Goal: Task Accomplishment & Management: Complete application form

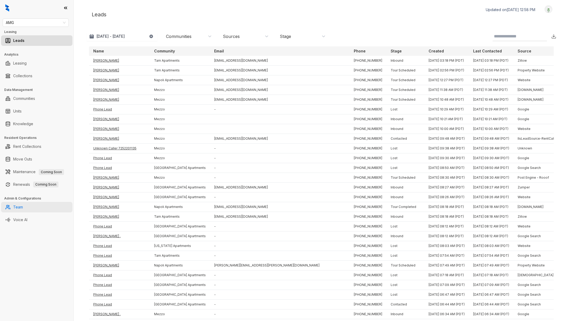
click at [23, 205] on link "Team" at bounding box center [18, 207] width 10 height 11
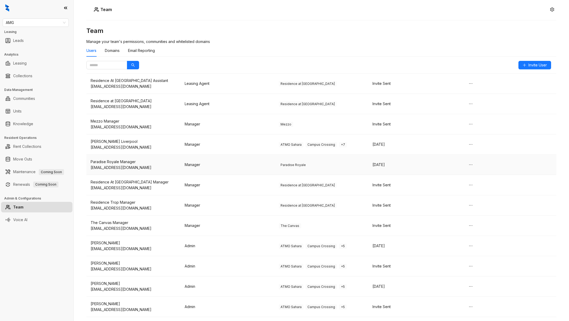
scroll to position [213, 0]
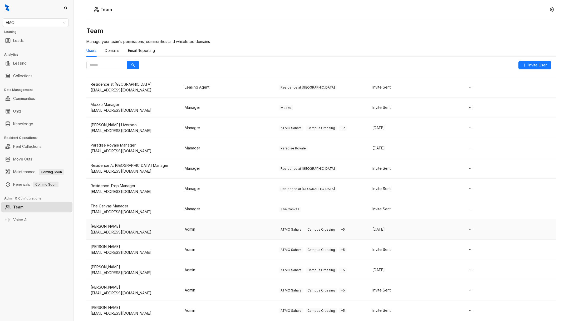
click at [160, 229] on div "[EMAIL_ADDRESS][DOMAIN_NAME]" at bounding box center [134, 232] width 86 height 6
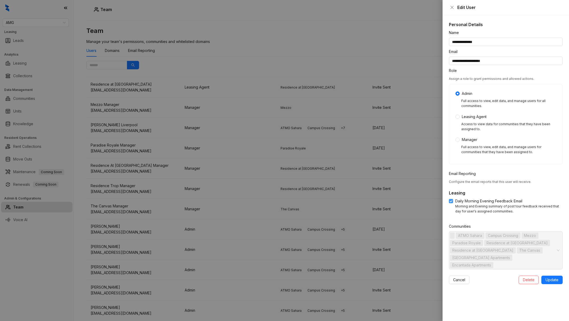
click at [454, 200] on span "Daily Morning Evening Feedback Email" at bounding box center [488, 201] width 71 height 6
click at [451, 202] on span at bounding box center [451, 201] width 4 height 4
click at [477, 240] on span "Paradise Royale" at bounding box center [466, 243] width 28 height 6
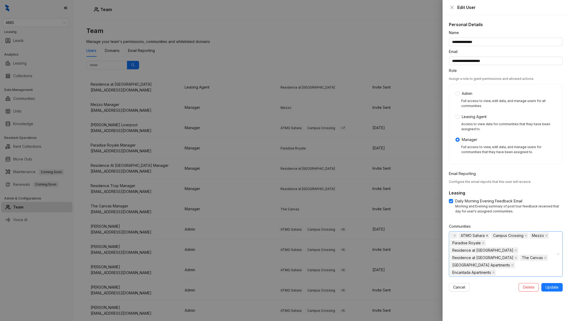
click at [487, 236] on icon "close" at bounding box center [487, 235] width 3 height 3
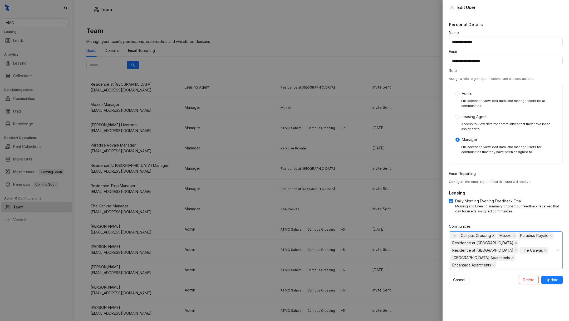
click at [492, 234] on icon "close" at bounding box center [493, 235] width 2 height 2
click at [511, 234] on icon "close" at bounding box center [512, 235] width 3 height 3
click at [543, 236] on span at bounding box center [544, 236] width 3 height 6
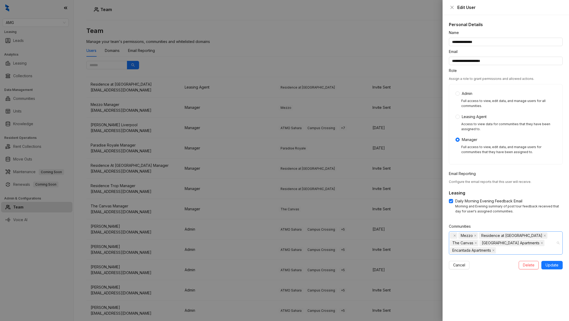
click at [540, 248] on div "Mezzo Residence at [GEOGRAPHIC_DATA] The [GEOGRAPHIC_DATA] Apartments Encantada…" at bounding box center [503, 243] width 106 height 22
click at [450, 262] on span at bounding box center [453, 260] width 6 height 6
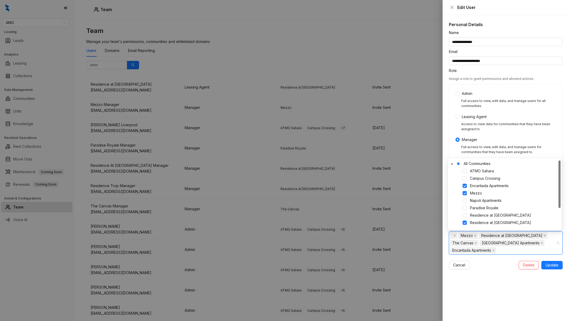
click at [536, 252] on div "Mezzo Residence at [GEOGRAPHIC_DATA] The [GEOGRAPHIC_DATA] Apartments Encantada…" at bounding box center [503, 243] width 106 height 22
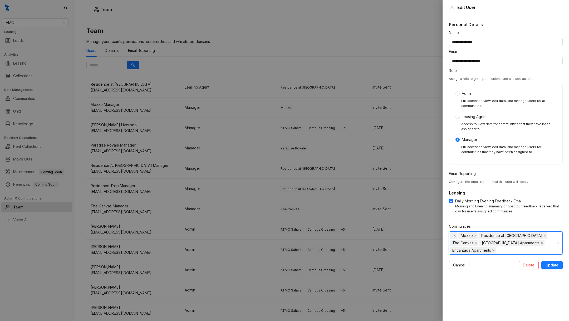
click at [558, 241] on div "Mezzo Residence at [GEOGRAPHIC_DATA] The [GEOGRAPHIC_DATA] Apartments Encantada…" at bounding box center [506, 242] width 114 height 23
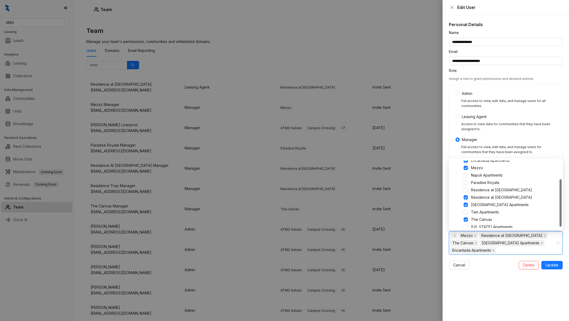
scroll to position [28, 0]
click at [466, 173] on span at bounding box center [466, 173] width 4 height 4
click at [466, 209] on span at bounding box center [466, 210] width 4 height 4
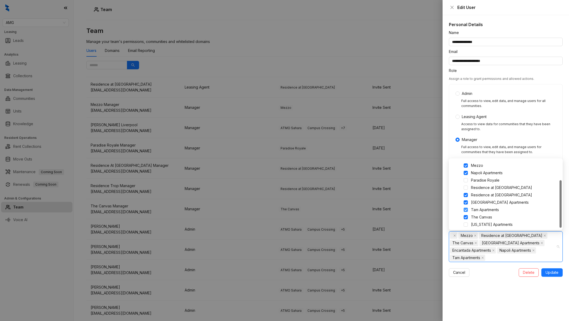
scroll to position [28, 0]
click at [466, 224] on span at bounding box center [466, 223] width 4 height 4
click at [465, 215] on span at bounding box center [466, 216] width 4 height 4
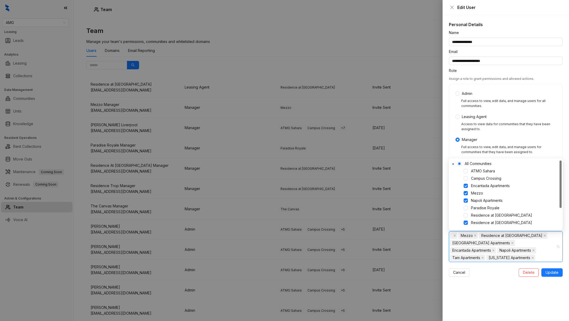
scroll to position [0, 0]
click at [465, 185] on span at bounding box center [466, 186] width 4 height 4
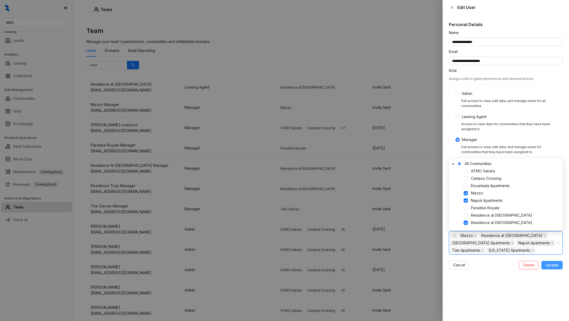
click at [553, 266] on span "Update" at bounding box center [551, 265] width 13 height 6
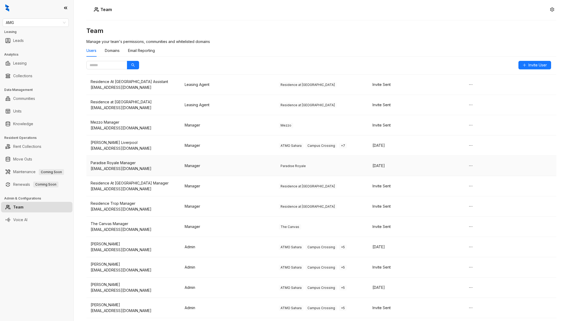
scroll to position [213, 0]
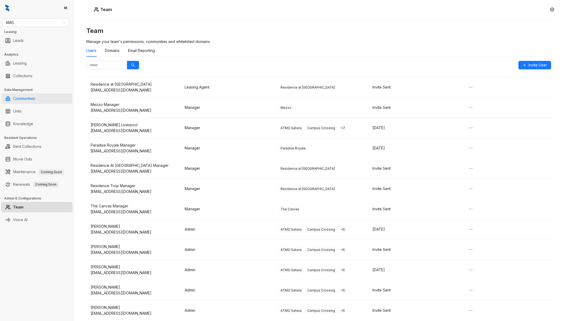
click at [32, 100] on link "Communities" at bounding box center [24, 98] width 22 height 11
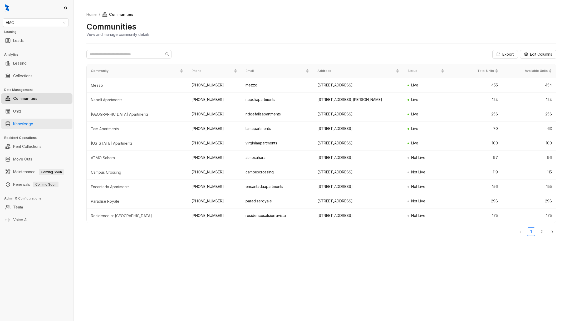
click at [25, 120] on link "Knowledge" at bounding box center [23, 124] width 20 height 11
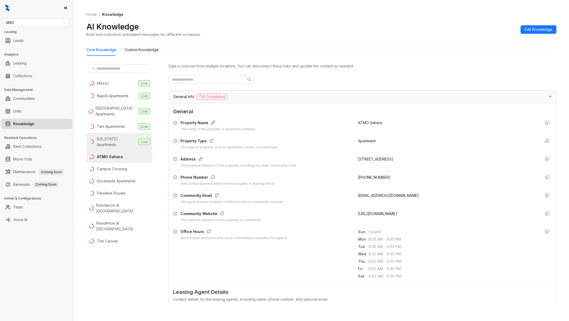
click at [121, 135] on li "[US_STATE] Apartments Live" at bounding box center [119, 142] width 66 height 18
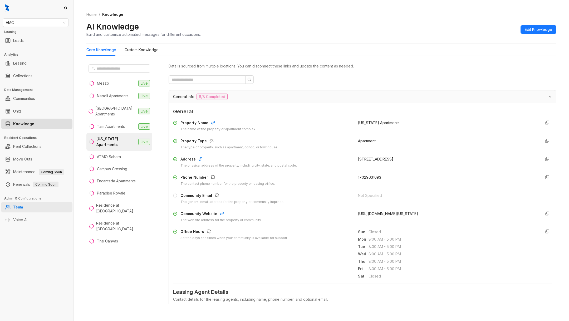
click at [23, 208] on link "Team" at bounding box center [18, 207] width 10 height 11
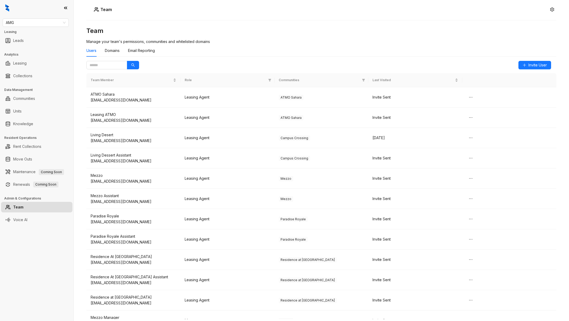
click at [526, 60] on div "Users Domains Email Reporting" at bounding box center [321, 53] width 470 height 16
click at [526, 64] on button "Invite User" at bounding box center [534, 65] width 33 height 8
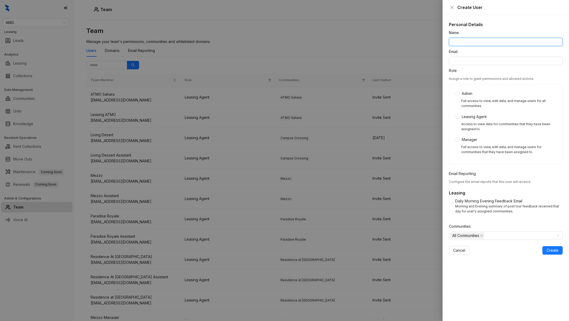
click at [457, 41] on input "Name" at bounding box center [506, 42] width 114 height 8
click at [458, 62] on input "Email" at bounding box center [506, 61] width 114 height 8
paste input "**********"
type input "**********"
click at [489, 233] on div "All Communities" at bounding box center [503, 235] width 106 height 7
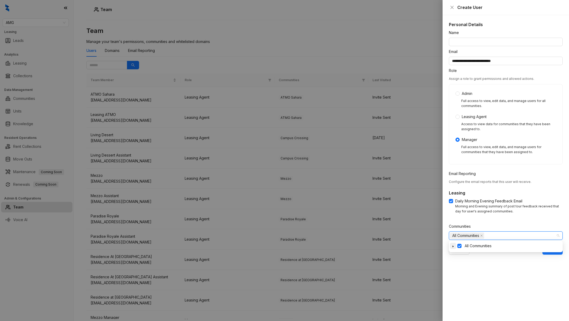
click at [455, 245] on span at bounding box center [453, 246] width 6 height 6
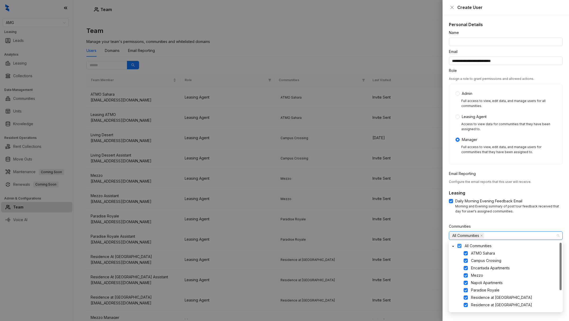
click at [460, 246] on span at bounding box center [459, 246] width 4 height 4
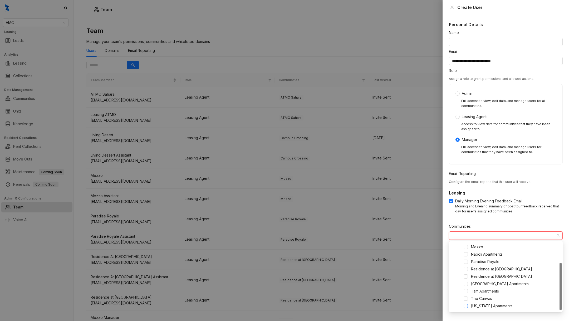
click at [466, 306] on span at bounding box center [466, 306] width 4 height 4
click at [502, 204] on div "Morning and Evening summary of post tour feedback received that day for user's …" at bounding box center [508, 209] width 107 height 10
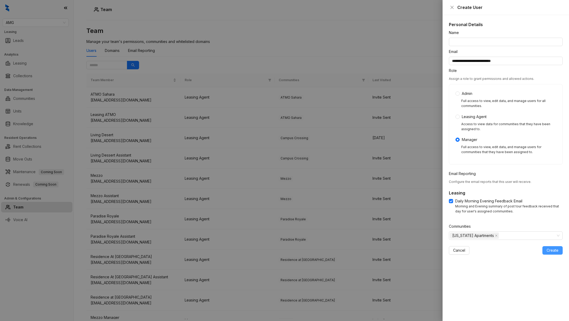
click at [549, 253] on button "Create" at bounding box center [552, 250] width 20 height 8
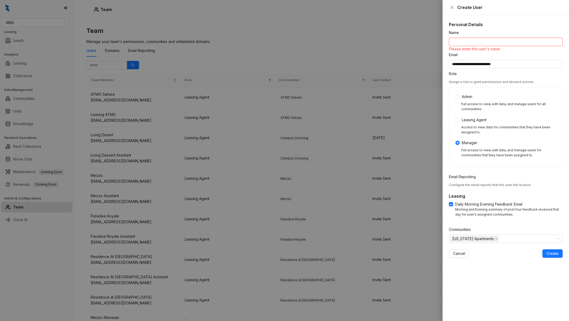
click at [482, 48] on div "Please enter the user's name" at bounding box center [506, 49] width 114 height 6
click at [480, 42] on input "Name" at bounding box center [506, 42] width 114 height 8
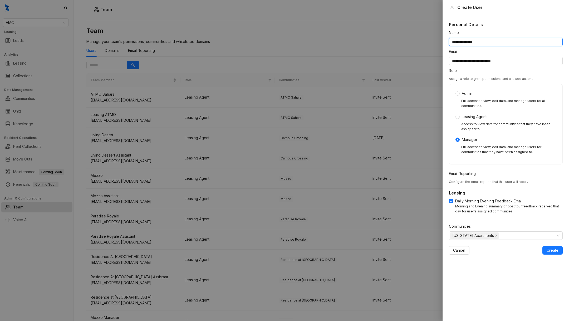
type input "**********"
click at [550, 256] on div "**********" at bounding box center [505, 168] width 126 height 306
click at [552, 249] on span "Create" at bounding box center [552, 250] width 12 height 6
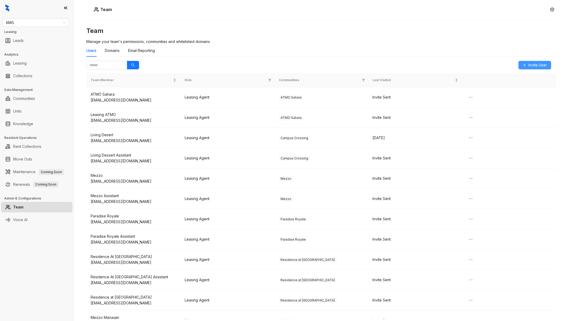
click at [523, 63] on icon "plus" at bounding box center [525, 65] width 4 height 4
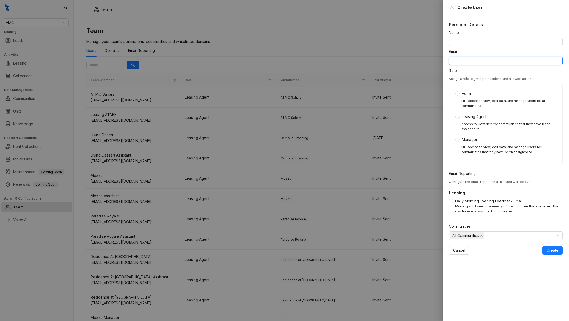
click at [466, 61] on input "Email" at bounding box center [506, 61] width 114 height 8
paste input "**********"
type input "**********"
click at [479, 43] on input "Name" at bounding box center [506, 42] width 114 height 8
type input "**********"
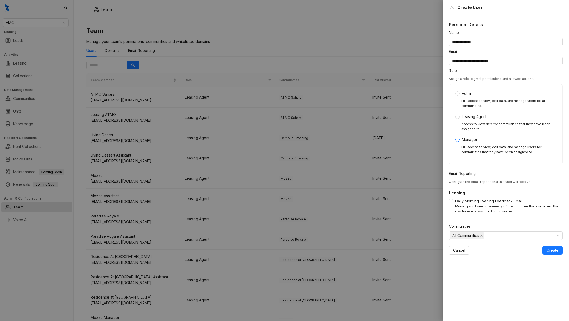
click at [457, 137] on label "Manager" at bounding box center [467, 140] width 24 height 6
click at [458, 145] on div "Full access to view, edit data, and manage users for communities that they have…" at bounding box center [505, 151] width 101 height 13
click at [450, 204] on div "Daily Morning Evening Feedback Email Morning and Evening summary of post tour f…" at bounding box center [506, 206] width 114 height 16
click at [464, 235] on span "All Communities" at bounding box center [465, 236] width 27 height 6
click at [450, 246] on span at bounding box center [453, 246] width 6 height 6
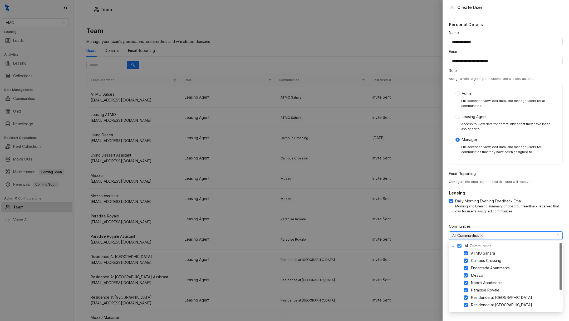
click at [460, 245] on span at bounding box center [459, 246] width 4 height 4
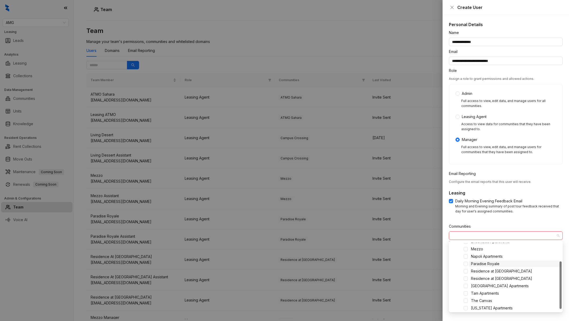
scroll to position [26, 0]
click at [467, 258] on span at bounding box center [466, 256] width 4 height 4
click at [490, 200] on span "Daily Morning Evening Feedback Email" at bounding box center [488, 201] width 71 height 6
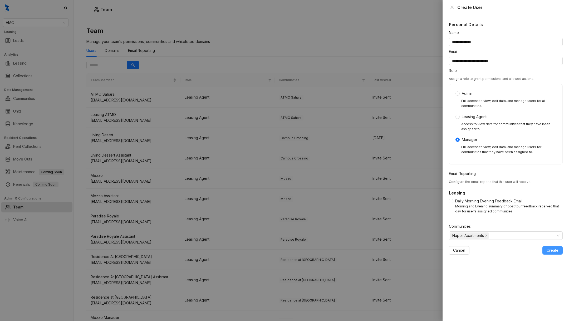
click at [549, 250] on span "Create" at bounding box center [552, 250] width 12 height 6
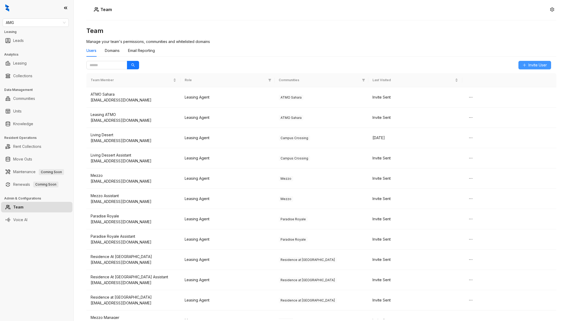
click at [525, 63] on icon "plus" at bounding box center [525, 65] width 4 height 4
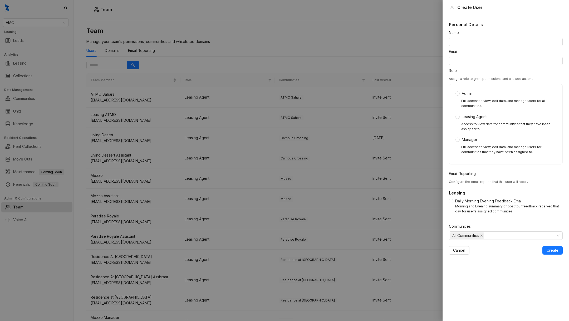
click at [482, 55] on div "Email" at bounding box center [506, 53] width 114 height 8
click at [483, 55] on div "Email" at bounding box center [506, 53] width 114 height 8
click at [484, 55] on div "Email" at bounding box center [506, 53] width 114 height 8
click at [470, 59] on input "Email" at bounding box center [506, 61] width 114 height 8
paste input "**********"
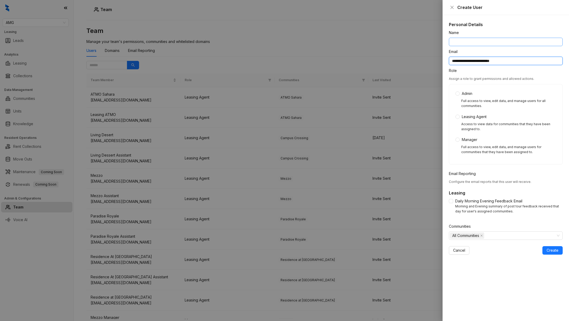
type input "**********"
click at [478, 40] on input "Name" at bounding box center [506, 42] width 114 height 8
type input "**********"
click at [463, 236] on span "All Communities" at bounding box center [465, 236] width 27 height 6
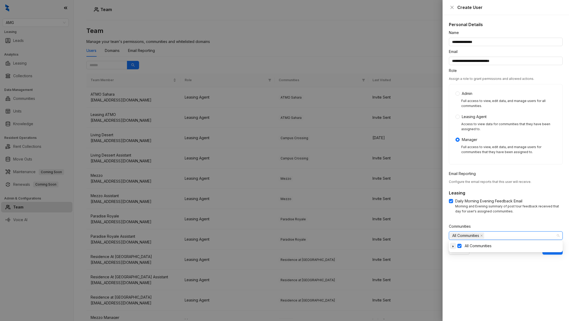
click at [454, 246] on icon "caret-down" at bounding box center [453, 246] width 3 height 3
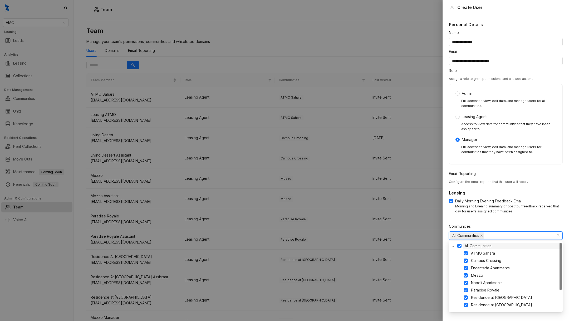
click at [462, 246] on span "All Communities" at bounding box center [511, 246] width 99 height 6
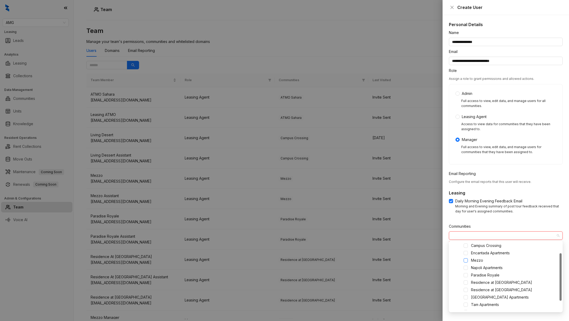
click at [466, 258] on div "Mezzo" at bounding box center [506, 260] width 112 height 6
click at [465, 260] on span at bounding box center [466, 260] width 4 height 4
click at [486, 218] on form "**********" at bounding box center [506, 142] width 114 height 225
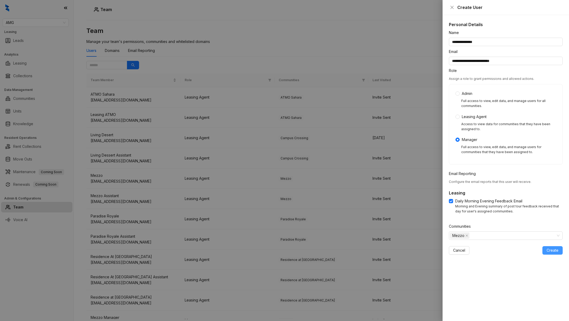
click at [546, 249] on button "Create" at bounding box center [552, 250] width 20 height 8
click at [452, 4] on button "Close" at bounding box center [452, 7] width 6 height 6
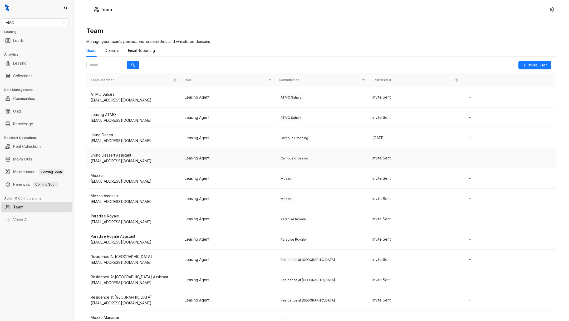
scroll to position [213, 0]
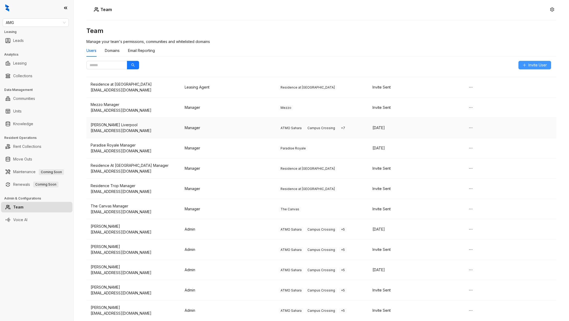
click at [532, 62] on span "Invite User" at bounding box center [537, 65] width 18 height 6
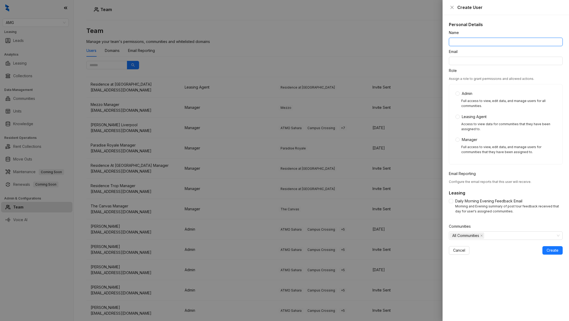
click at [495, 45] on input "Name" at bounding box center [506, 42] width 114 height 8
click at [484, 43] on input "Name" at bounding box center [506, 42] width 114 height 8
click at [476, 62] on input "Email" at bounding box center [506, 61] width 114 height 8
paste input "**********"
type input "**********"
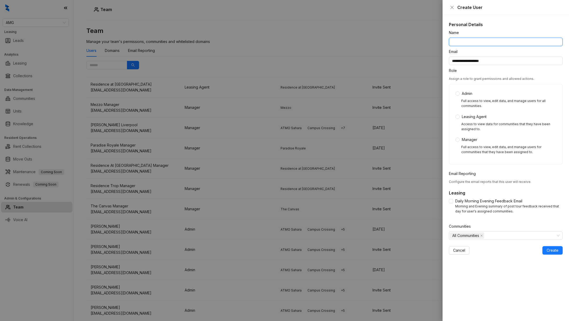
click at [480, 42] on input "Name" at bounding box center [506, 42] width 114 height 8
type input "******"
click at [458, 136] on div "Admin Full access to view, edit data, and manage users for all communities. Lea…" at bounding box center [505, 124] width 101 height 67
click at [451, 202] on span at bounding box center [451, 201] width 4 height 4
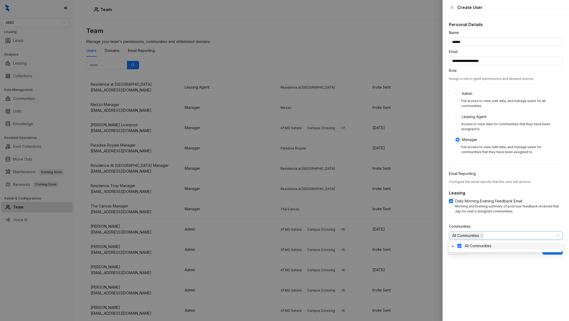
click at [463, 238] on span "All Communities" at bounding box center [465, 236] width 27 height 6
click at [452, 248] on span at bounding box center [453, 246] width 6 height 6
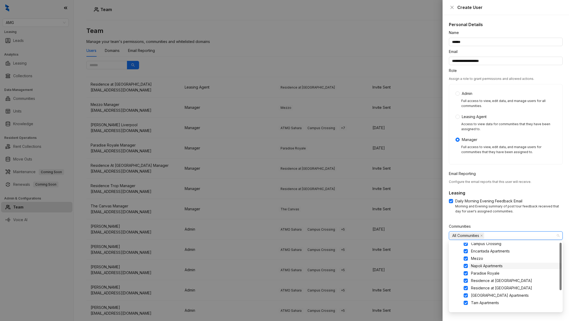
scroll to position [0, 0]
click at [460, 245] on span at bounding box center [459, 246] width 4 height 4
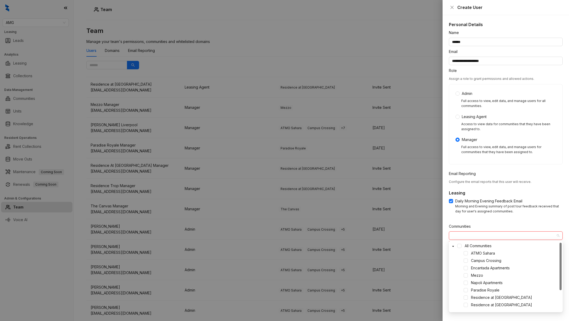
click at [465, 285] on div "Napoli Apartments" at bounding box center [506, 282] width 112 height 6
click at [466, 283] on span at bounding box center [466, 282] width 4 height 4
click at [506, 206] on div "Morning and Evening summary of post tour feedback received that day for user's …" at bounding box center [508, 209] width 107 height 10
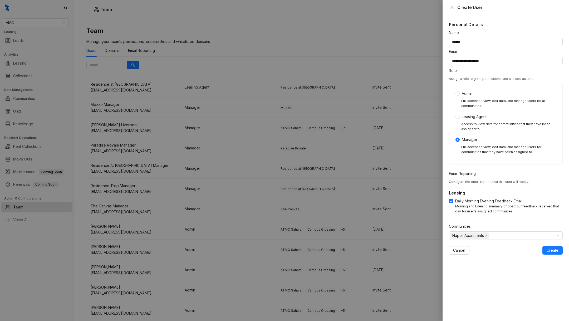
click at [546, 255] on div "**********" at bounding box center [505, 168] width 126 height 306
click at [552, 250] on span "Create" at bounding box center [552, 250] width 12 height 6
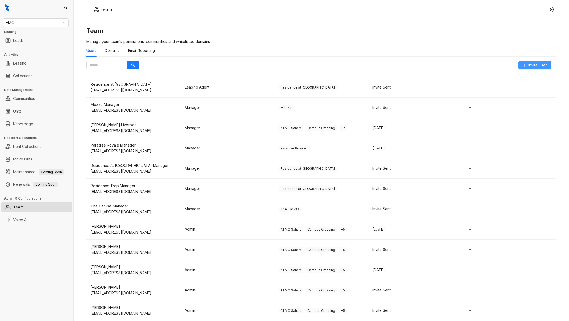
click at [539, 64] on span "Invite User" at bounding box center [537, 65] width 18 height 6
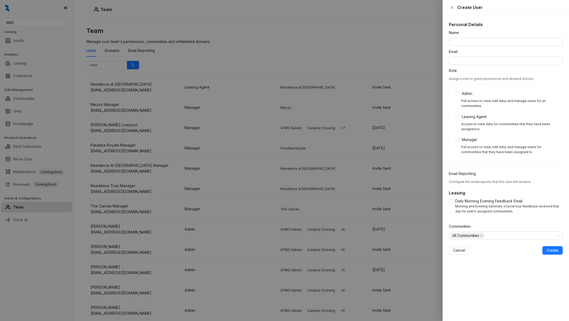
click at [479, 53] on div "Email" at bounding box center [506, 53] width 114 height 8
click at [479, 56] on div "Email" at bounding box center [506, 53] width 114 height 8
click at [483, 60] on input "Email" at bounding box center [506, 61] width 114 height 8
paste input "**********"
type input "**********"
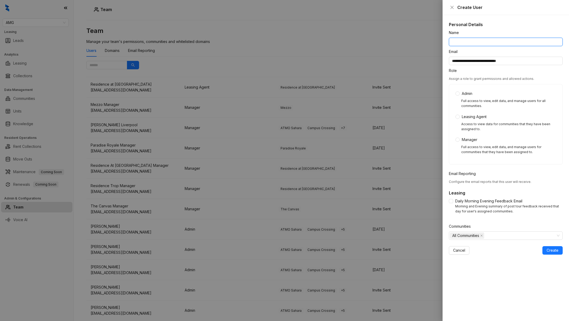
click at [472, 42] on input "Name" at bounding box center [506, 42] width 114 height 8
type input "**********"
click at [454, 201] on span "Daily Morning Evening Feedback Email" at bounding box center [488, 201] width 71 height 6
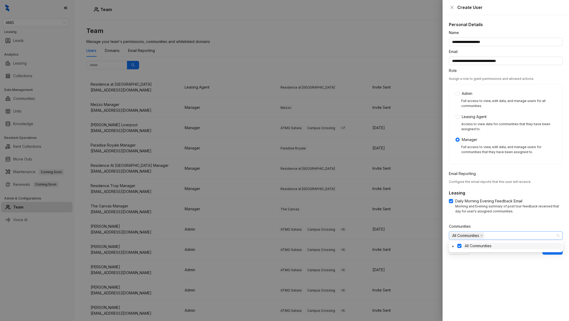
click at [466, 239] on div "All Communities" at bounding box center [506, 235] width 114 height 8
click at [454, 246] on icon "caret-down" at bounding box center [453, 246] width 3 height 3
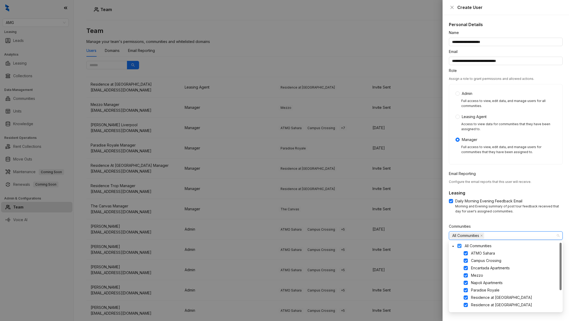
click at [460, 247] on span at bounding box center [459, 246] width 4 height 4
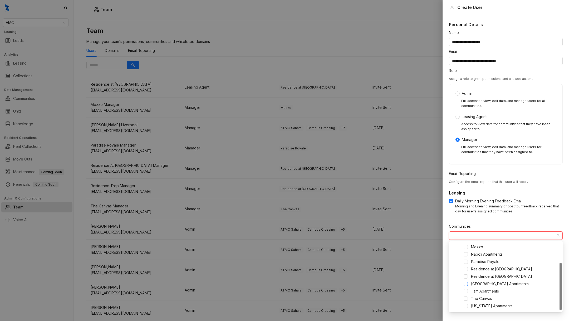
click at [466, 284] on span at bounding box center [466, 284] width 4 height 4
click at [503, 197] on div "Leasing Daily Morning Evening Feedback Email Morning and Evening summary of pos…" at bounding box center [506, 203] width 114 height 27
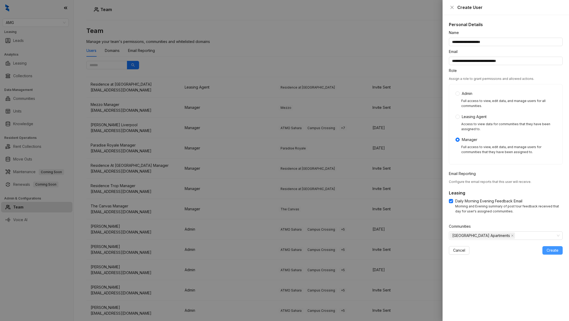
click at [554, 250] on span "Create" at bounding box center [552, 250] width 12 height 6
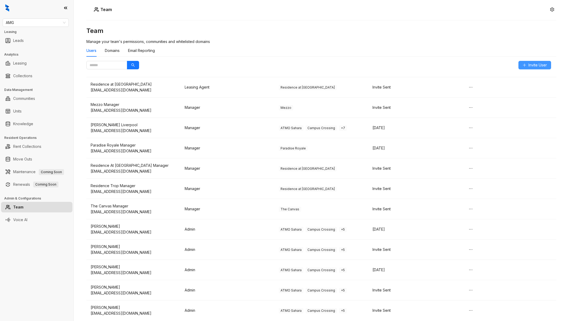
click at [528, 66] on span "Invite User" at bounding box center [537, 65] width 18 height 6
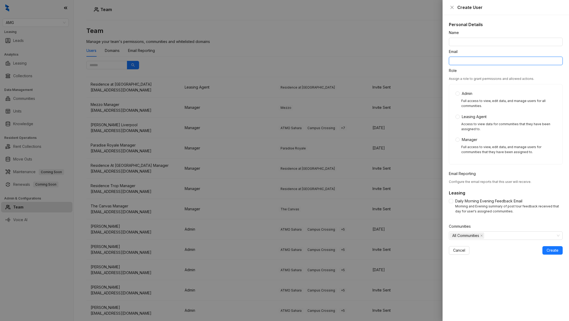
click at [473, 57] on input "Email" at bounding box center [506, 61] width 114 height 8
paste input "**********"
type input "**********"
click at [464, 44] on input "Name" at bounding box center [506, 42] width 114 height 8
type input "**********"
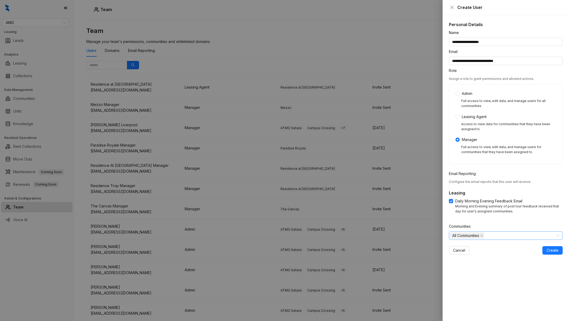
click at [493, 234] on div "All Communities" at bounding box center [503, 235] width 106 height 7
click at [453, 245] on icon "caret-down" at bounding box center [453, 246] width 3 height 3
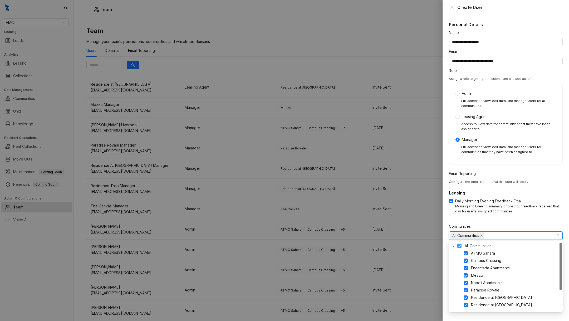
click at [460, 245] on span at bounding box center [459, 246] width 4 height 4
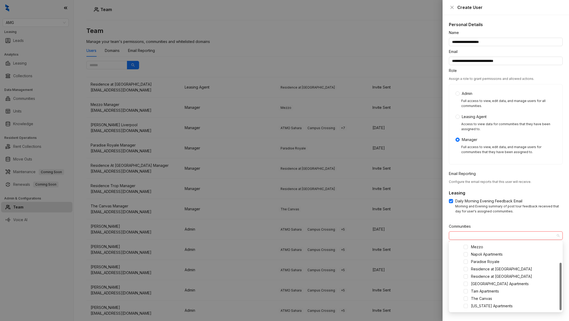
click at [465, 281] on div "[GEOGRAPHIC_DATA] Apartments" at bounding box center [506, 283] width 112 height 6
click at [468, 284] on div "[GEOGRAPHIC_DATA] Apartments" at bounding box center [506, 283] width 112 height 6
click at [466, 284] on span at bounding box center [466, 284] width 4 height 4
click at [505, 214] on div "Daily Morning Evening Feedback Email Morning and Evening summary of post tour f…" at bounding box center [506, 207] width 114 height 19
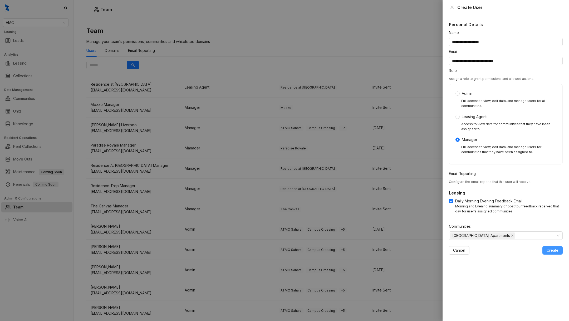
click at [552, 250] on span "Create" at bounding box center [552, 250] width 12 height 6
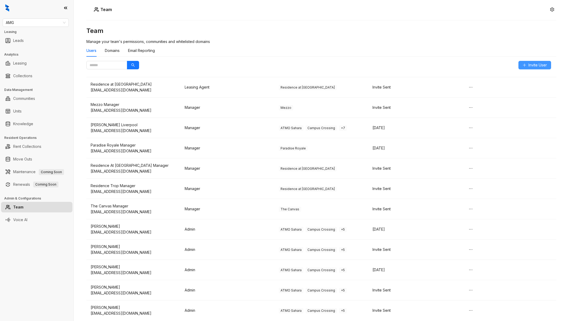
click at [530, 62] on button "Invite User" at bounding box center [534, 65] width 33 height 8
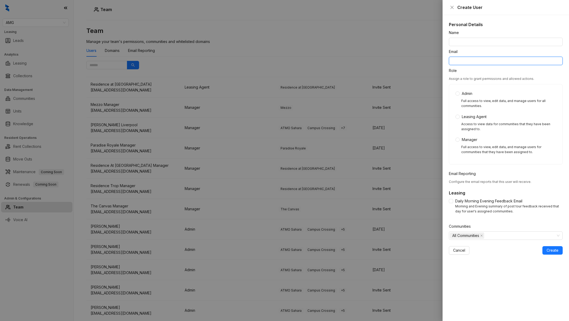
click at [478, 62] on input "Email" at bounding box center [506, 61] width 114 height 8
paste input "**********"
type input "**********"
click at [475, 38] on input "Name" at bounding box center [506, 42] width 114 height 8
type input "***"
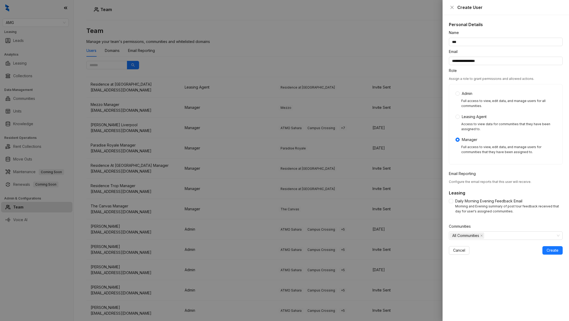
click at [451, 204] on div "Daily Morning Evening Feedback Email Morning and Evening summary of post tour f…" at bounding box center [506, 206] width 114 height 16
click at [452, 198] on label "Daily Morning Evening Feedback Email" at bounding box center [487, 201] width 76 height 6
click at [457, 123] on div "Access to view data for communities that they have been assigned to." at bounding box center [505, 128] width 101 height 13
click at [457, 114] on label "Leasing Agent" at bounding box center [471, 117] width 33 height 6
click at [464, 236] on span "All Communities" at bounding box center [465, 236] width 27 height 6
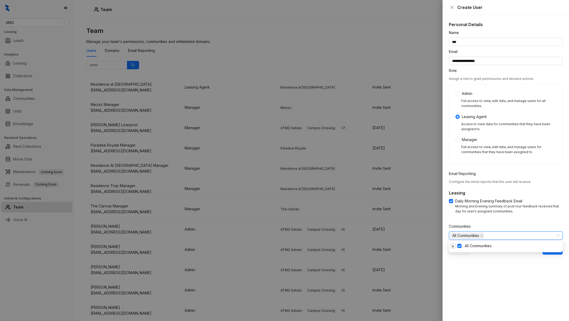
click at [454, 246] on icon "caret-down" at bounding box center [453, 246] width 3 height 3
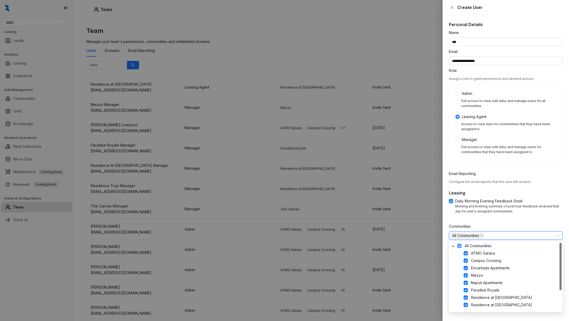
click at [457, 245] on span at bounding box center [459, 246] width 4 height 4
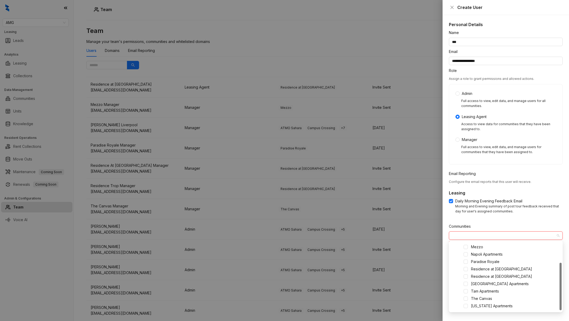
click at [468, 290] on div "Tam Apartments" at bounding box center [506, 291] width 112 height 6
click at [466, 291] on span at bounding box center [466, 291] width 4 height 4
click at [491, 228] on div "Communities" at bounding box center [506, 227] width 114 height 8
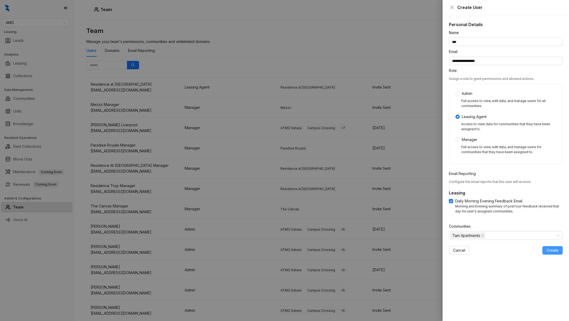
click at [559, 254] on button "Create" at bounding box center [552, 250] width 20 height 8
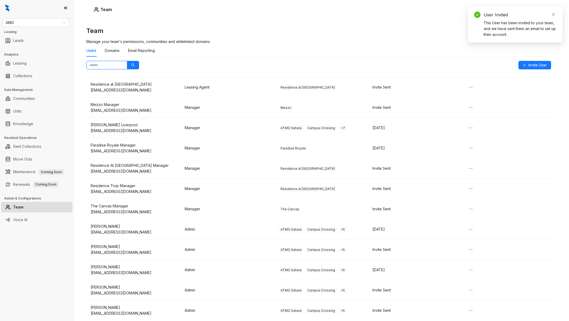
click at [112, 63] on input "text" at bounding box center [105, 65] width 30 height 6
type input "******"
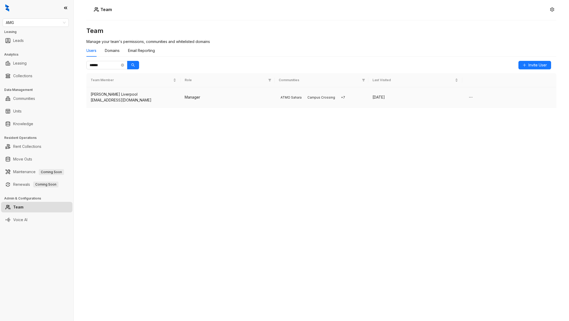
click at [116, 96] on div "[PERSON_NAME] Liverpool" at bounding box center [134, 94] width 86 height 6
type input "**********"
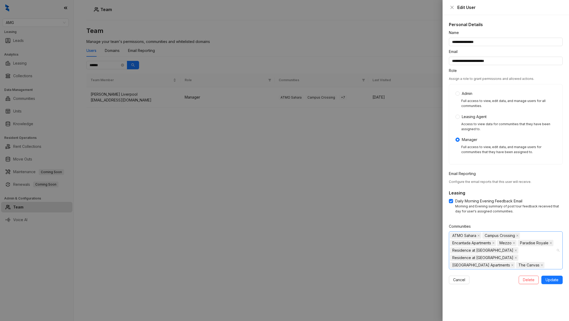
click at [476, 236] on span "ATMO Sahara" at bounding box center [465, 235] width 31 height 6
click at [452, 268] on icon "caret-down" at bounding box center [453, 268] width 3 height 3
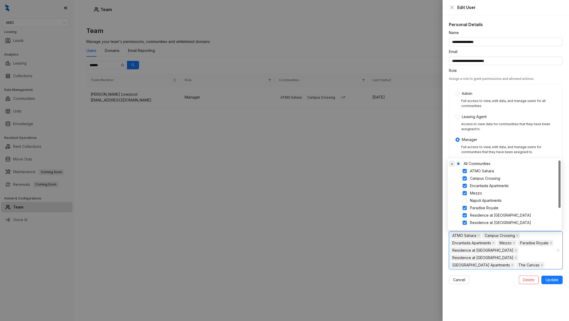
click at [452, 275] on button "Cancel" at bounding box center [459, 279] width 21 height 8
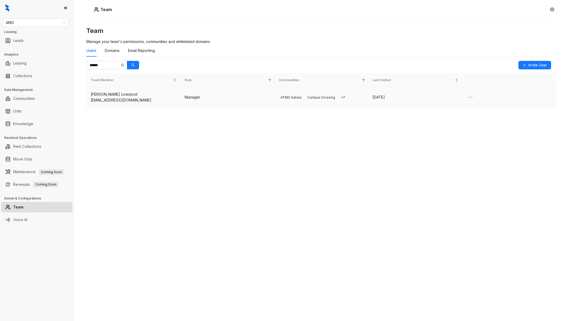
click at [502, 97] on td at bounding box center [509, 97] width 94 height 20
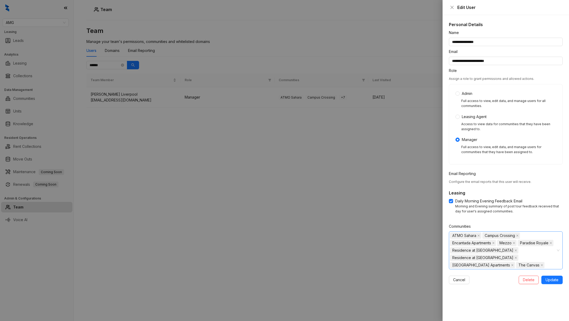
click at [545, 262] on input "Communities" at bounding box center [545, 265] width 1 height 6
click at [454, 267] on icon "caret-down" at bounding box center [453, 268] width 3 height 3
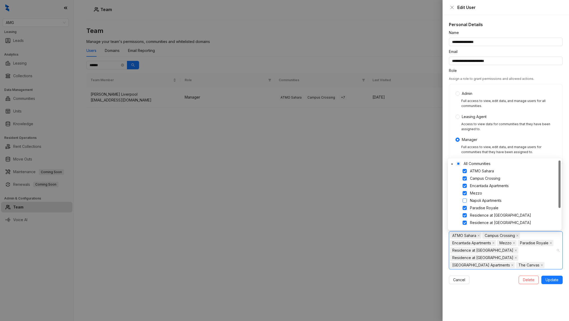
click at [465, 200] on span at bounding box center [464, 200] width 4 height 4
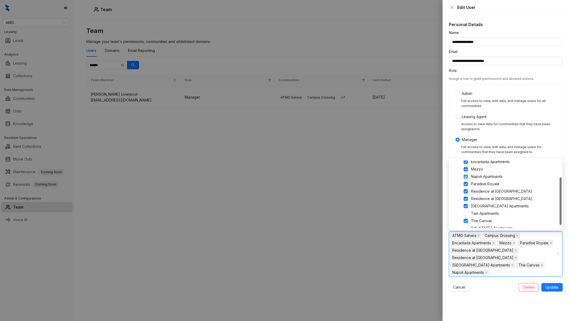
scroll to position [28, 0]
click at [466, 211] on span at bounding box center [466, 209] width 4 height 4
click at [467, 220] on div "[US_STATE] Apartments" at bounding box center [506, 223] width 112 height 6
click at [467, 222] on span at bounding box center [466, 223] width 4 height 4
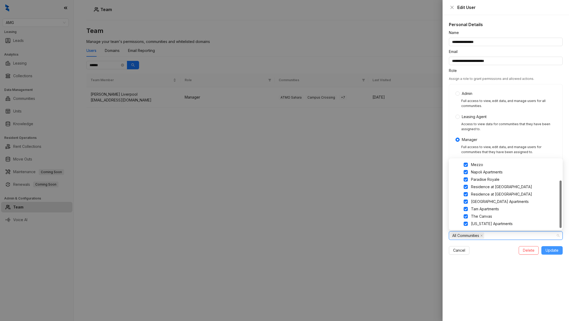
click at [550, 252] on span "Update" at bounding box center [551, 250] width 13 height 6
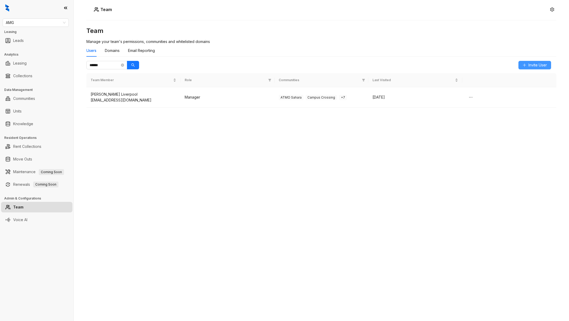
click at [531, 62] on span "Invite User" at bounding box center [537, 65] width 18 height 6
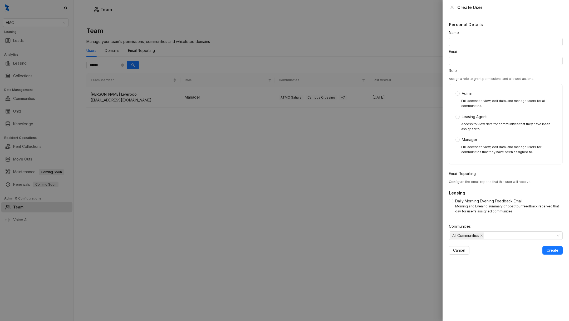
click at [504, 37] on div "Name" at bounding box center [506, 34] width 114 height 8
click at [504, 39] on input "Name" at bounding box center [506, 42] width 114 height 8
paste input "**********"
click at [492, 42] on input "**********" at bounding box center [506, 42] width 114 height 8
drag, startPoint x: 492, startPoint y: 42, endPoint x: 521, endPoint y: 43, distance: 29.5
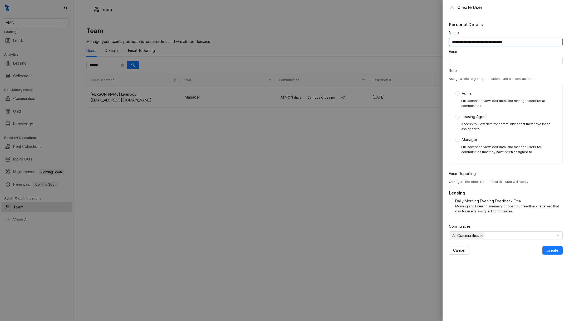
click at [521, 43] on input "**********" at bounding box center [506, 42] width 114 height 8
type input "**********"
click at [475, 64] on input "Email" at bounding box center [506, 61] width 114 height 8
paste input "**********"
type input "**********"
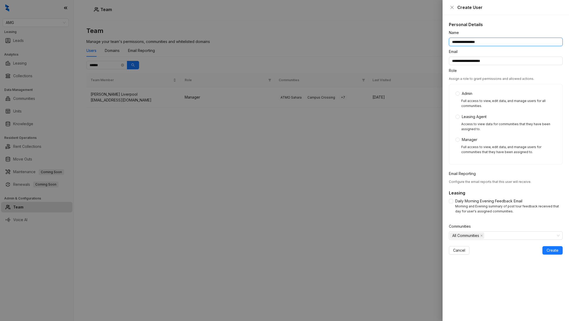
click at [500, 42] on input "**********" at bounding box center [506, 42] width 114 height 8
type input "**********"
click at [472, 230] on div "Communities" at bounding box center [506, 227] width 114 height 8
click at [474, 234] on span "All Communities" at bounding box center [465, 236] width 27 height 6
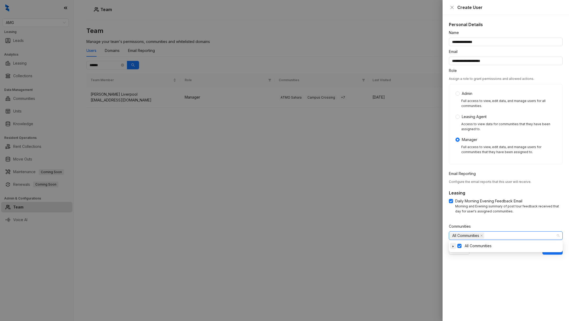
click at [453, 248] on span at bounding box center [453, 246] width 6 height 6
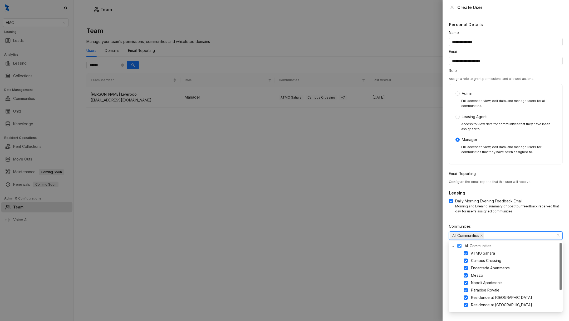
click at [461, 247] on span at bounding box center [459, 246] width 4 height 4
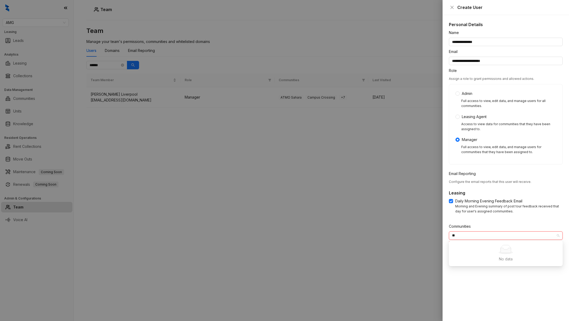
type input "*"
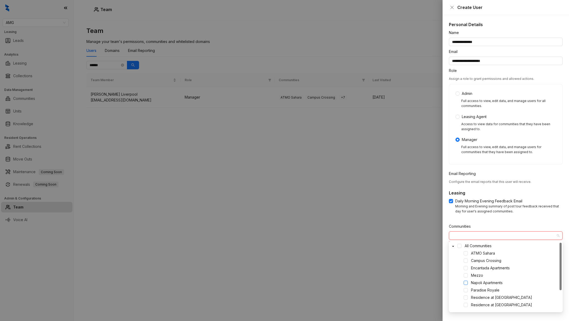
click at [466, 283] on span at bounding box center [466, 282] width 4 height 4
click at [476, 216] on div "Daily Morning Evening Feedback Email Morning and Evening summary of post tour f…" at bounding box center [506, 207] width 114 height 19
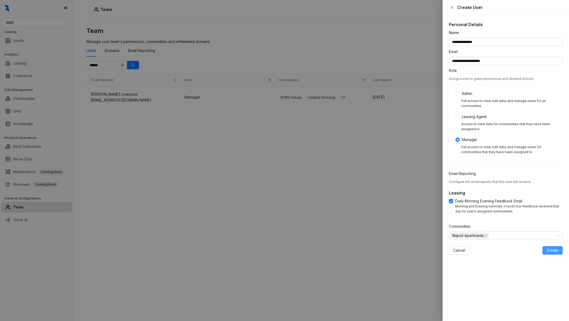
click at [551, 252] on span "Create" at bounding box center [552, 250] width 12 height 6
